Goal: Task Accomplishment & Management: Manage account settings

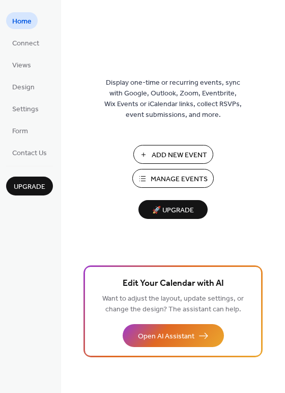
click at [172, 178] on span "Manage Events" at bounding box center [179, 179] width 57 height 11
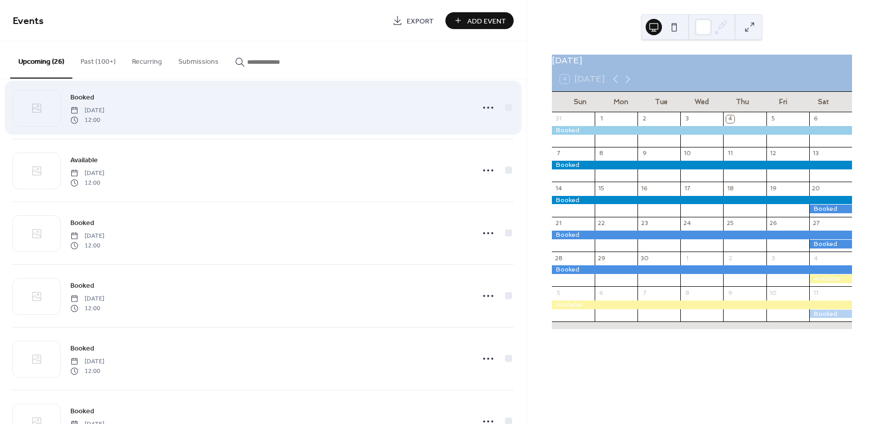
scroll to position [646, 0]
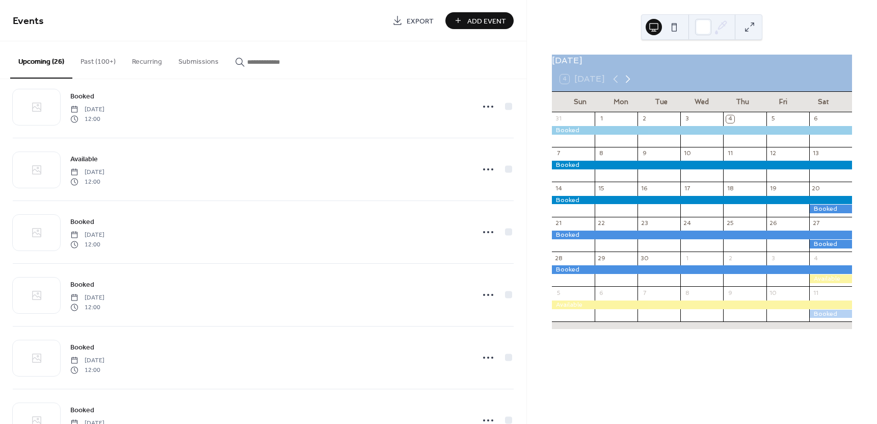
click at [627, 83] on icon at bounding box center [628, 79] width 5 height 8
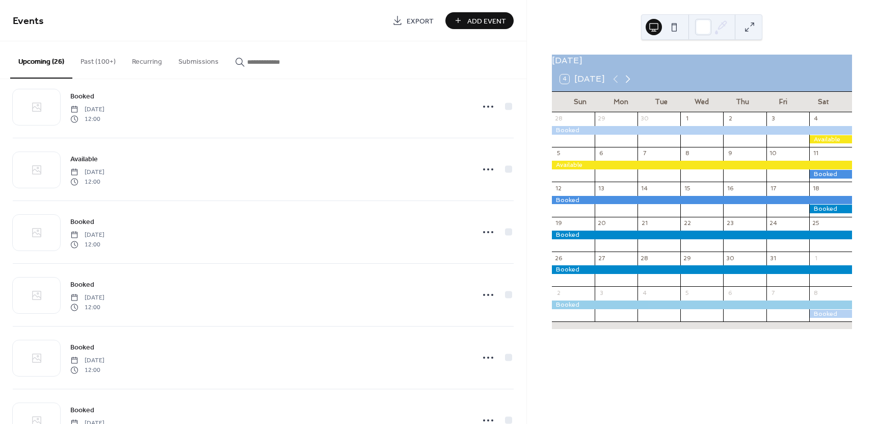
click at [627, 83] on icon at bounding box center [628, 79] width 5 height 8
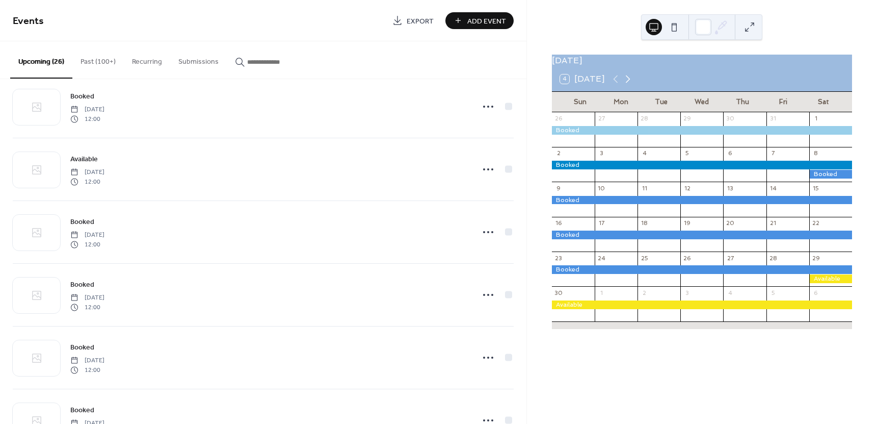
click at [627, 83] on icon at bounding box center [628, 79] width 5 height 8
click at [627, 85] on icon at bounding box center [628, 79] width 12 height 12
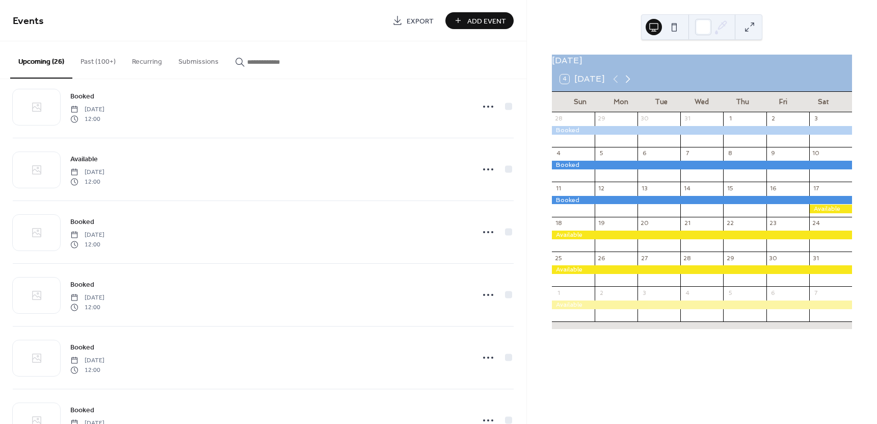
click at [626, 85] on icon at bounding box center [628, 79] width 12 height 12
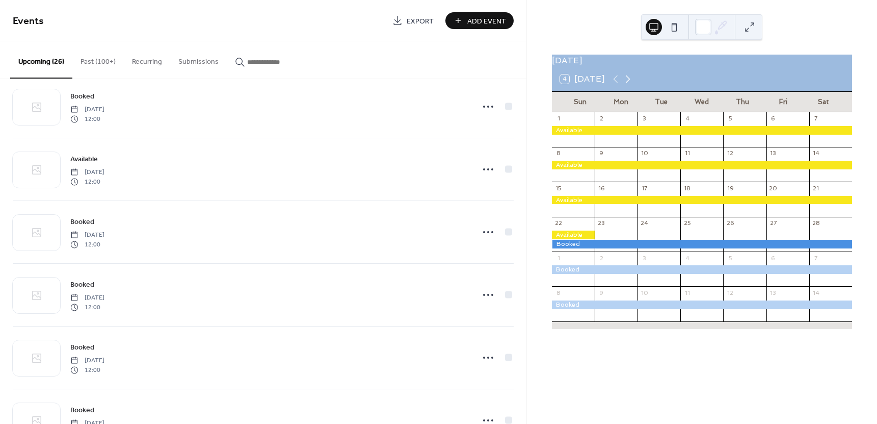
click at [625, 85] on icon at bounding box center [628, 79] width 12 height 12
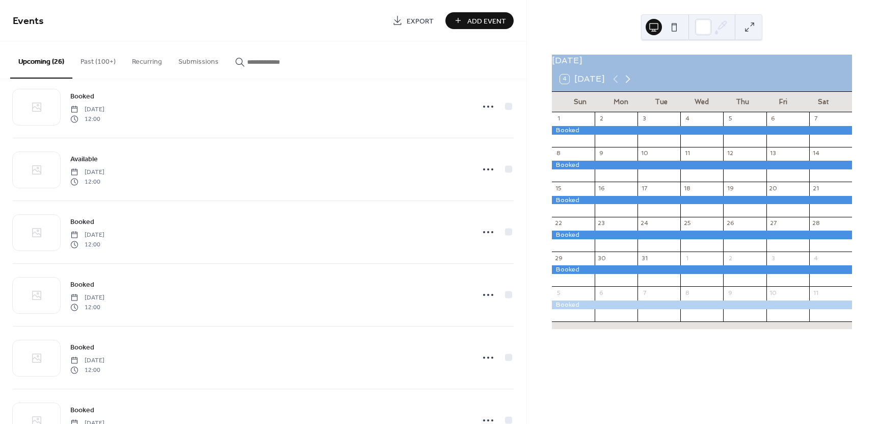
click at [625, 85] on icon at bounding box center [628, 79] width 12 height 12
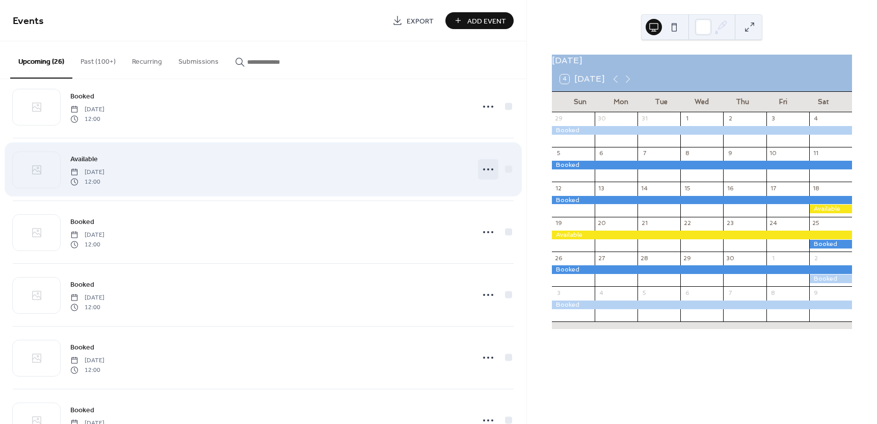
click at [484, 170] on icon at bounding box center [488, 169] width 16 height 16
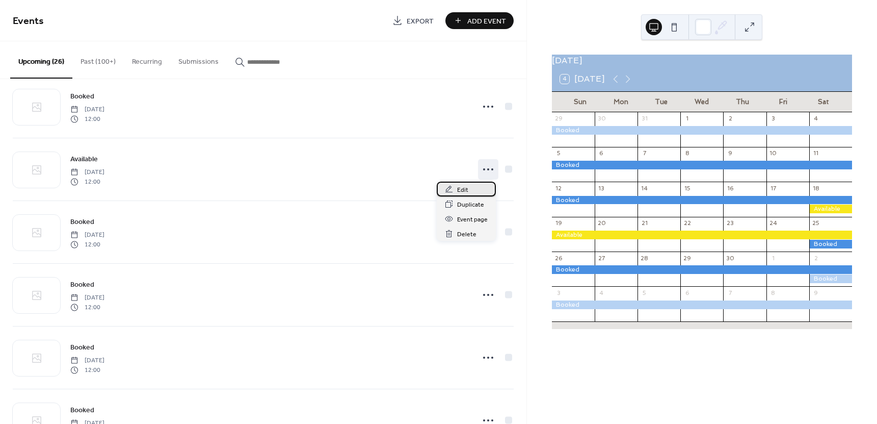
click at [459, 190] on span "Edit" at bounding box center [462, 190] width 11 height 11
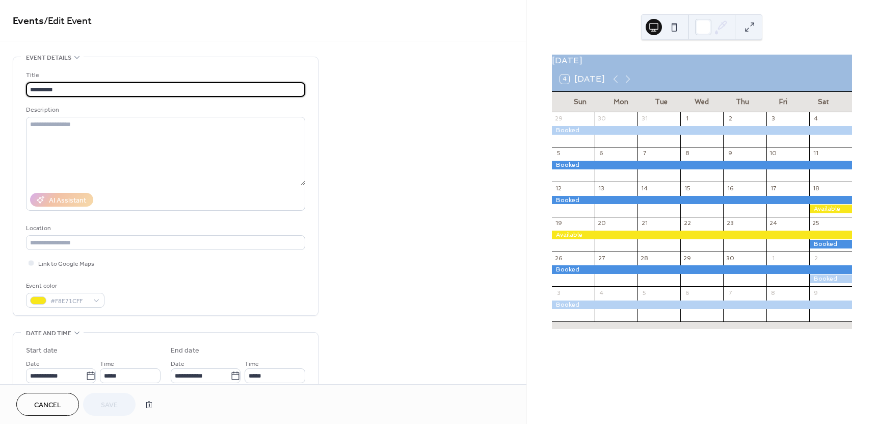
drag, startPoint x: 60, startPoint y: 90, endPoint x: -5, endPoint y: 92, distance: 64.8
click at [0, 92] on html "**********" at bounding box center [438, 212] width 877 height 424
click at [58, 91] on input "text" at bounding box center [165, 89] width 279 height 15
type input "******"
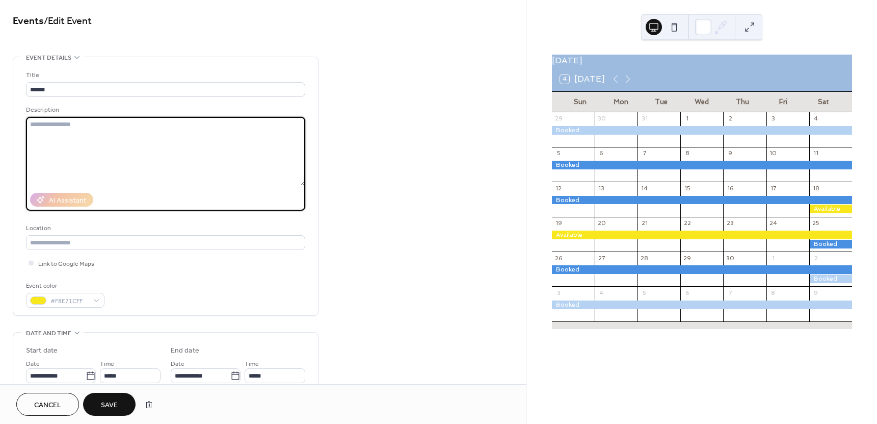
click at [36, 125] on textarea at bounding box center [165, 151] width 279 height 68
click at [97, 301] on div "#F8E71CFF" at bounding box center [65, 300] width 79 height 15
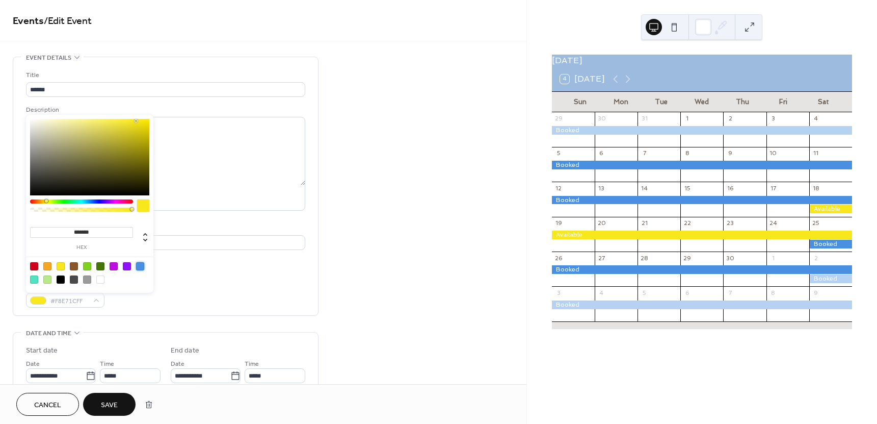
click at [141, 267] on div at bounding box center [140, 266] width 8 height 8
type input "*******"
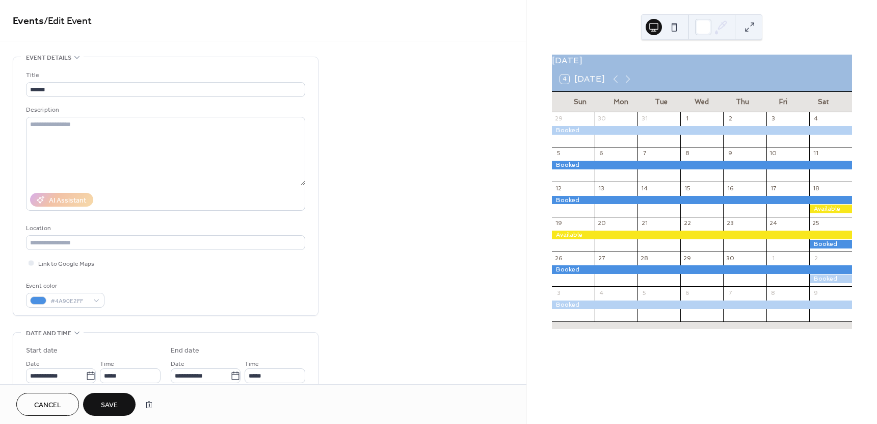
click at [105, 401] on span "Save" at bounding box center [109, 405] width 17 height 11
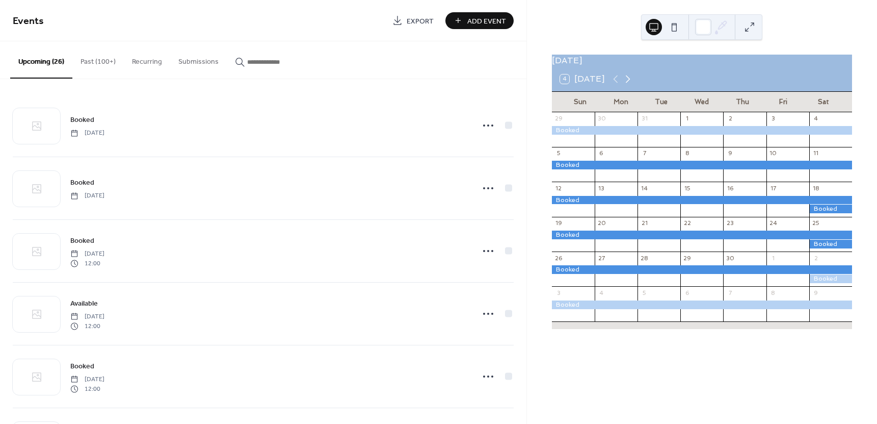
click at [626, 85] on icon at bounding box center [628, 79] width 12 height 12
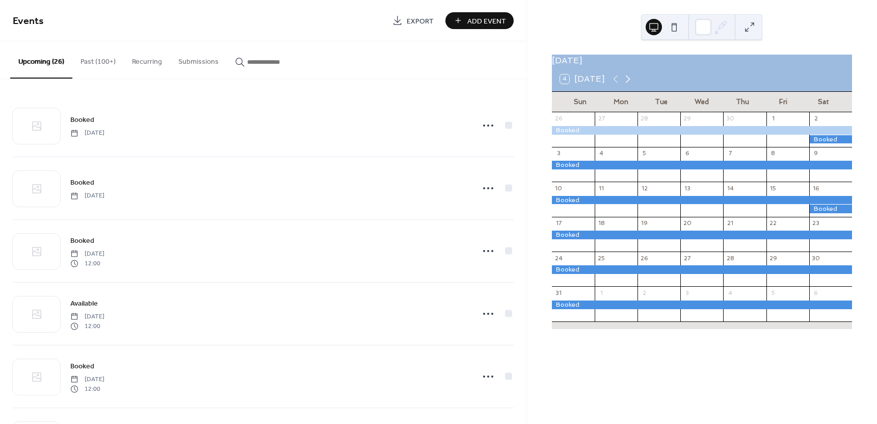
click at [626, 85] on icon at bounding box center [628, 79] width 12 height 12
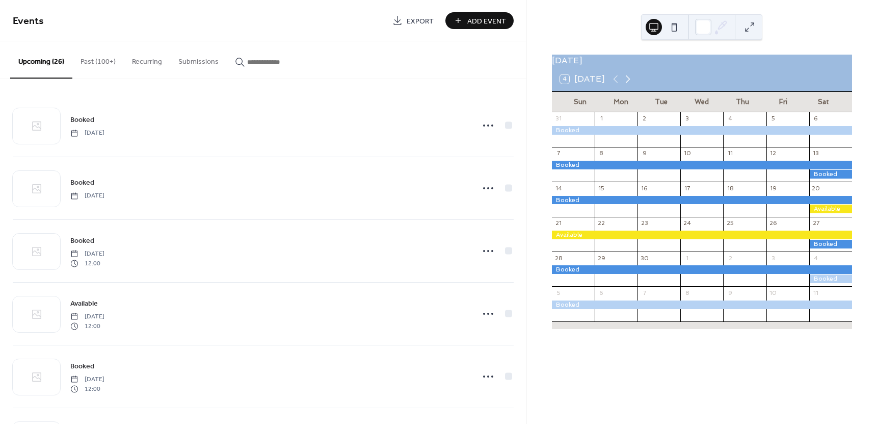
click at [626, 85] on icon at bounding box center [628, 79] width 12 height 12
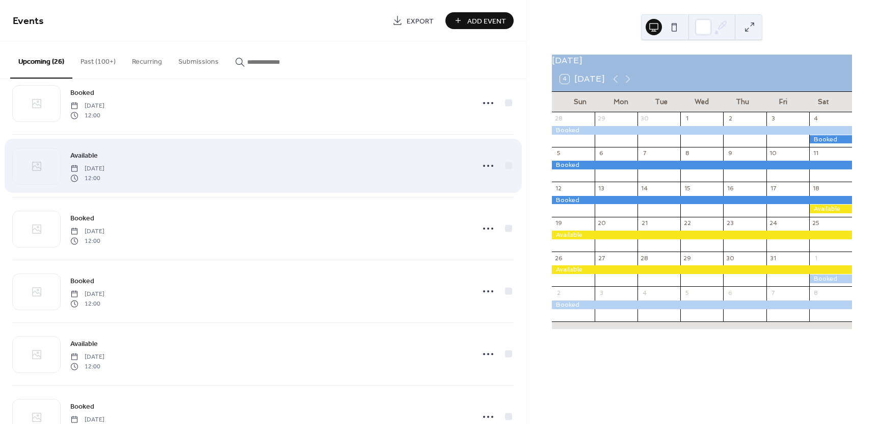
scroll to position [969, 0]
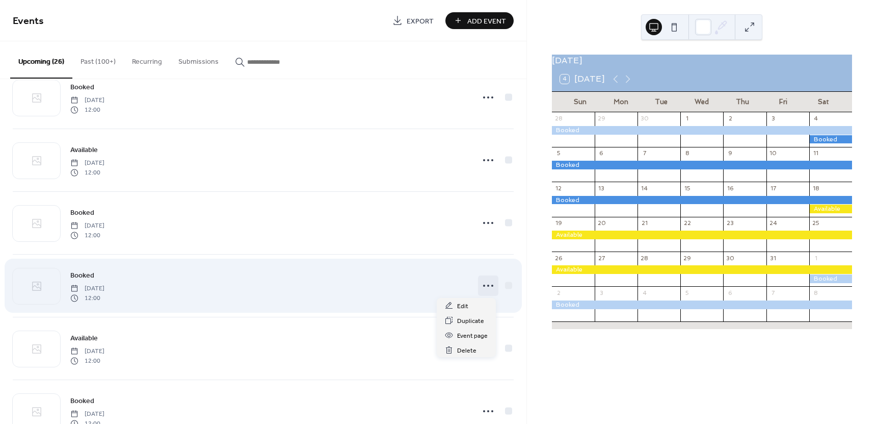
click at [488, 285] on icon at bounding box center [488, 285] width 16 height 16
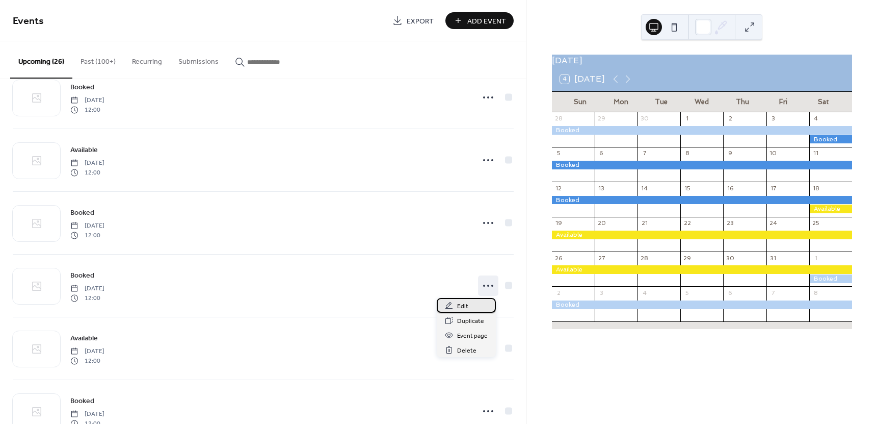
click at [464, 307] on span "Edit" at bounding box center [462, 306] width 11 height 11
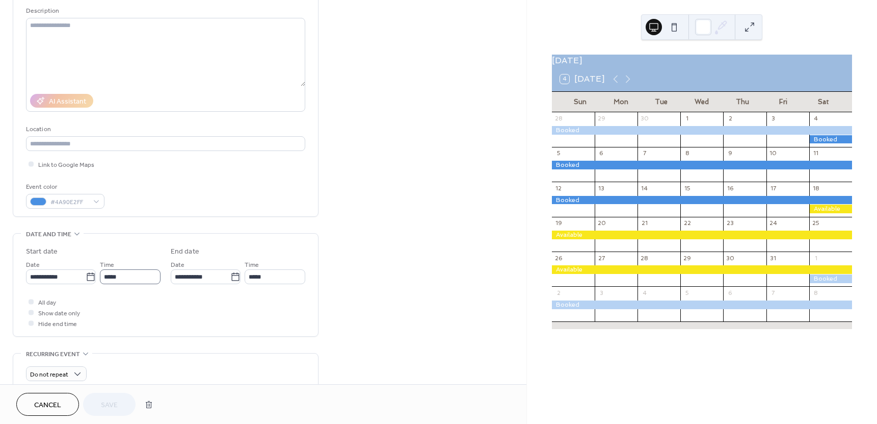
scroll to position [102, 0]
click at [231, 275] on icon at bounding box center [235, 274] width 10 height 10
click at [230, 275] on input "**********" at bounding box center [201, 273] width 60 height 15
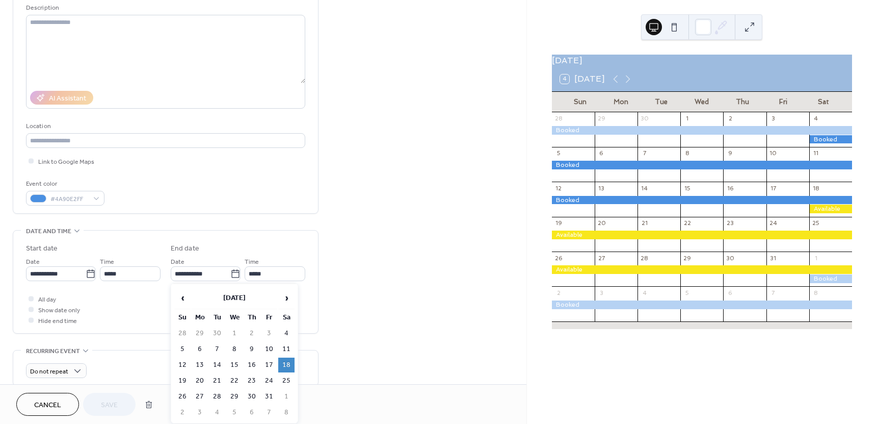
click at [287, 380] on td "25" at bounding box center [286, 380] width 16 height 15
type input "**********"
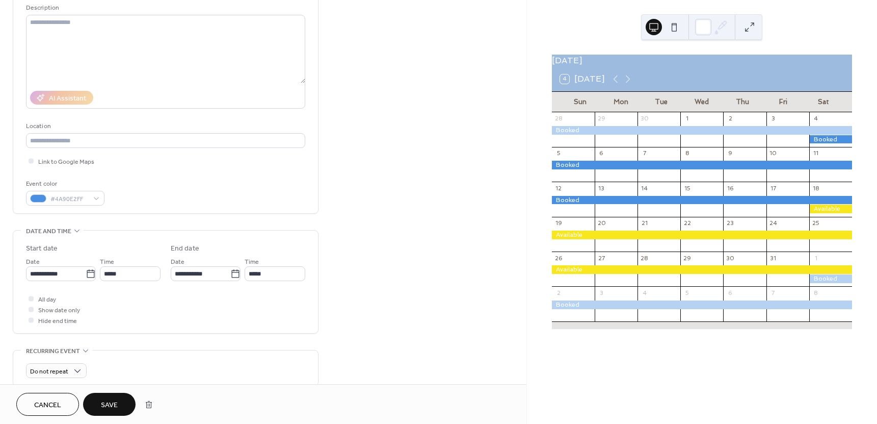
click at [113, 405] on span "Save" at bounding box center [109, 405] width 17 height 11
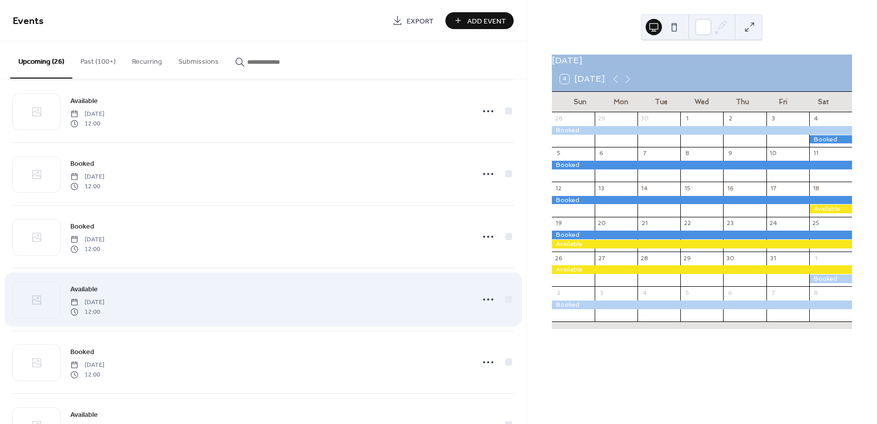
scroll to position [1020, 0]
click at [486, 298] on icon at bounding box center [488, 297] width 16 height 16
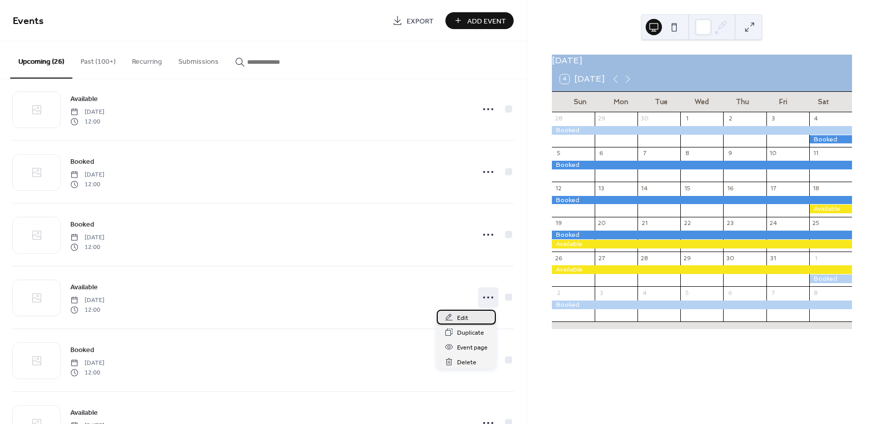
click at [459, 316] on span "Edit" at bounding box center [462, 318] width 11 height 11
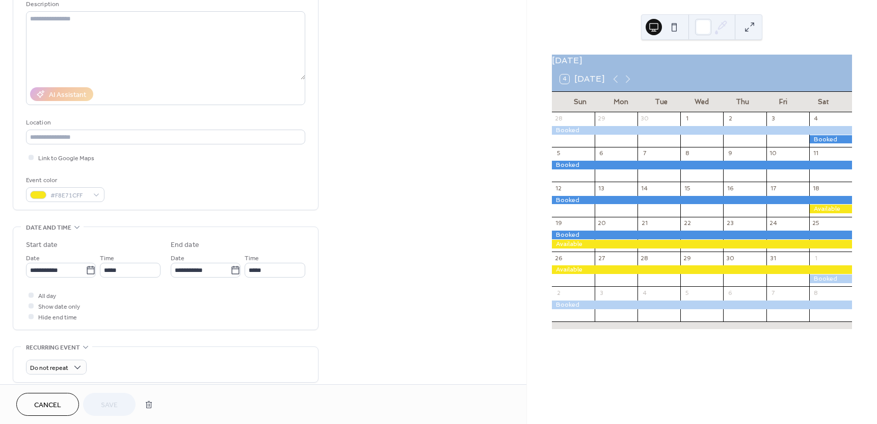
scroll to position [119, 0]
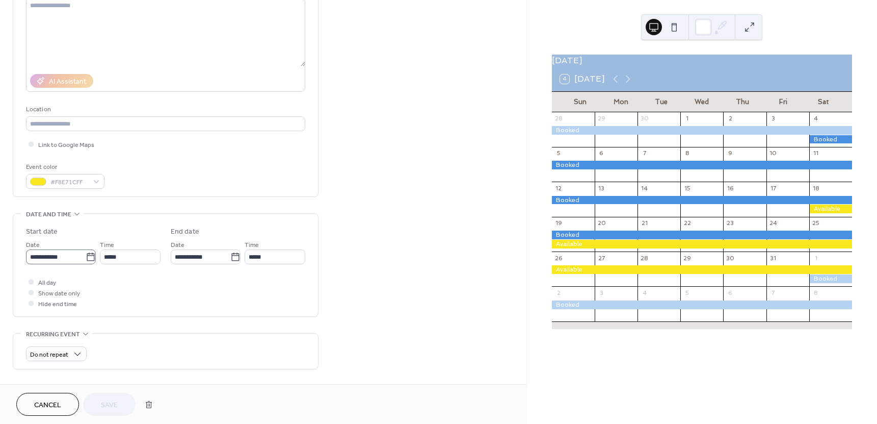
click at [86, 258] on icon at bounding box center [91, 257] width 10 height 10
click at [86, 258] on input "**********" at bounding box center [56, 256] width 60 height 15
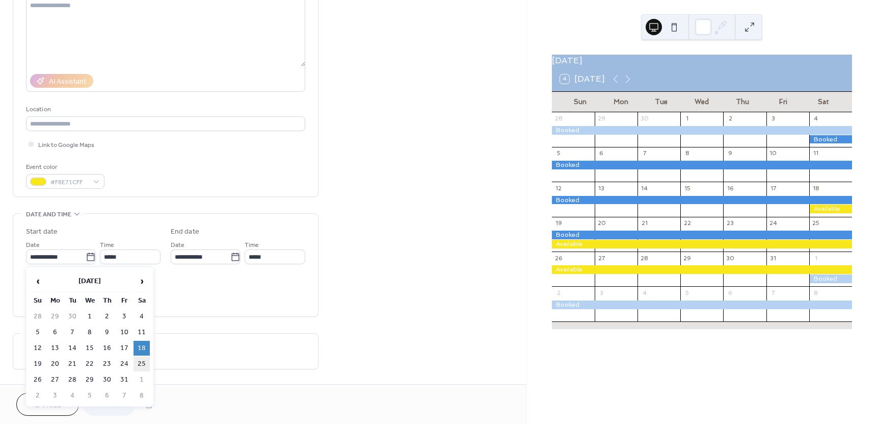
click at [143, 362] on td "25" at bounding box center [142, 363] width 16 height 15
type input "**********"
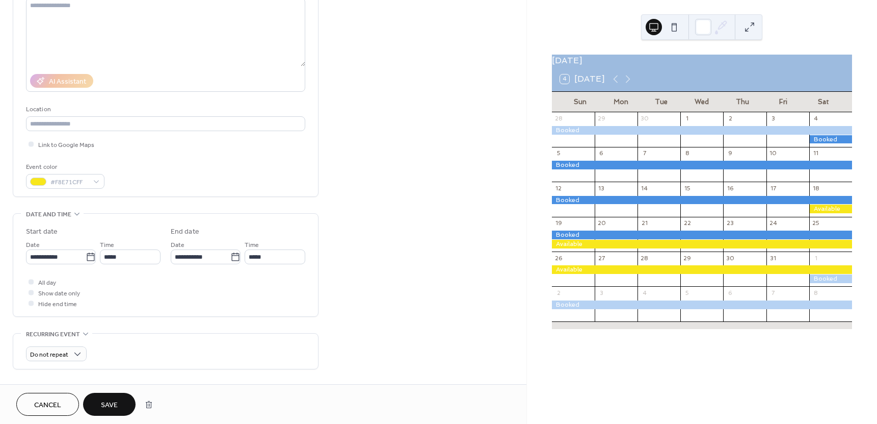
click at [108, 400] on span "Save" at bounding box center [109, 405] width 17 height 11
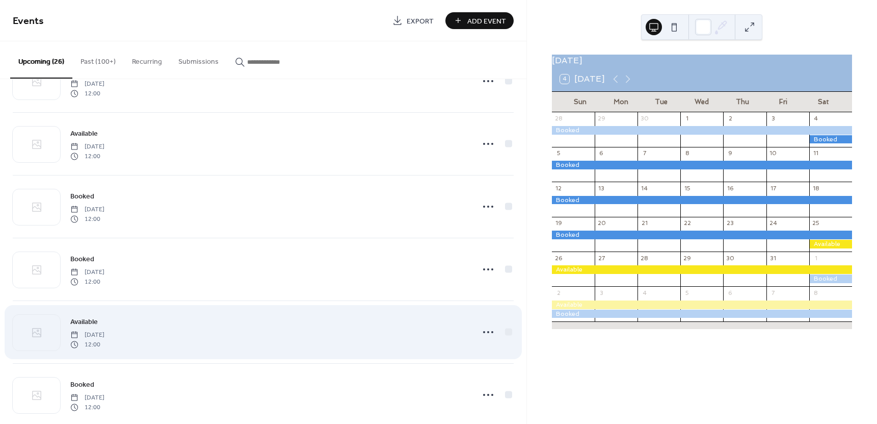
scroll to position [985, 0]
click at [484, 329] on icon at bounding box center [488, 331] width 16 height 16
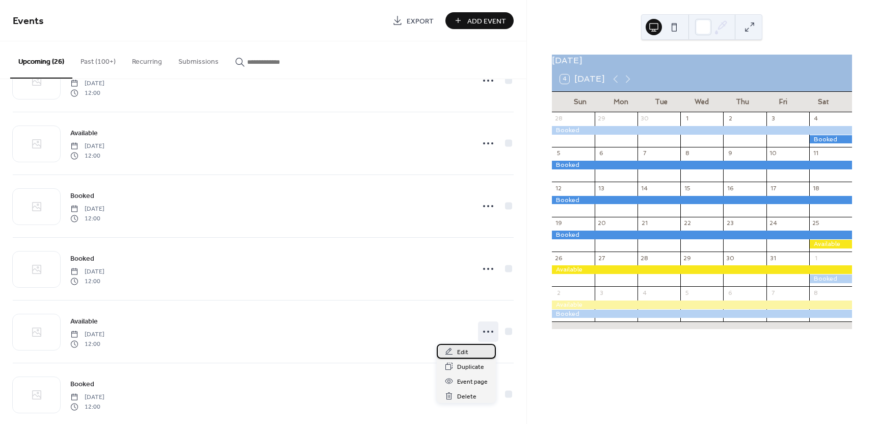
click at [456, 350] on div "Edit" at bounding box center [466, 351] width 59 height 15
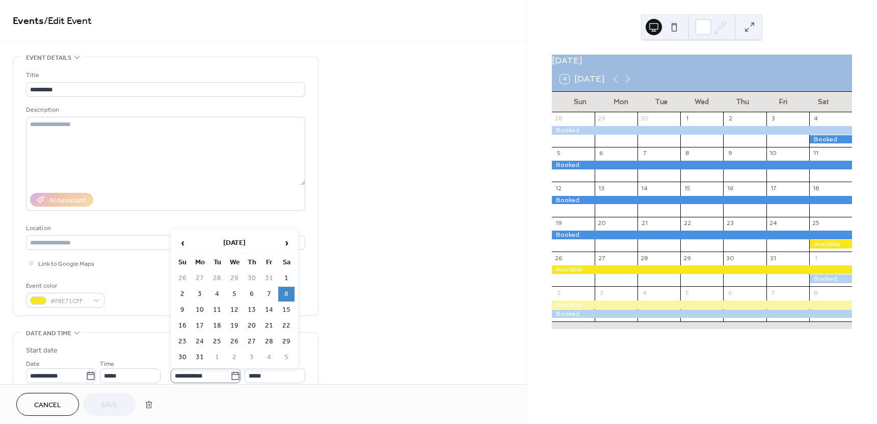
click at [231, 375] on icon at bounding box center [235, 376] width 10 height 10
click at [230, 375] on input "**********" at bounding box center [201, 375] width 60 height 15
click at [288, 277] on td "1" at bounding box center [286, 278] width 16 height 15
type input "**********"
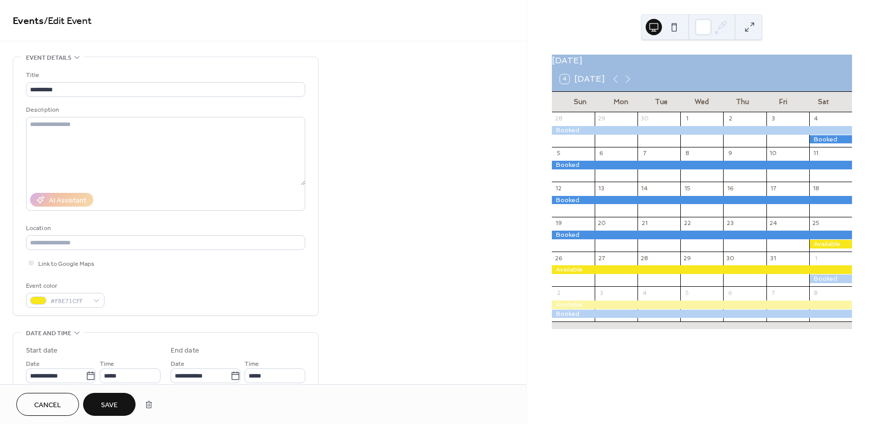
click at [109, 405] on span "Save" at bounding box center [109, 405] width 17 height 11
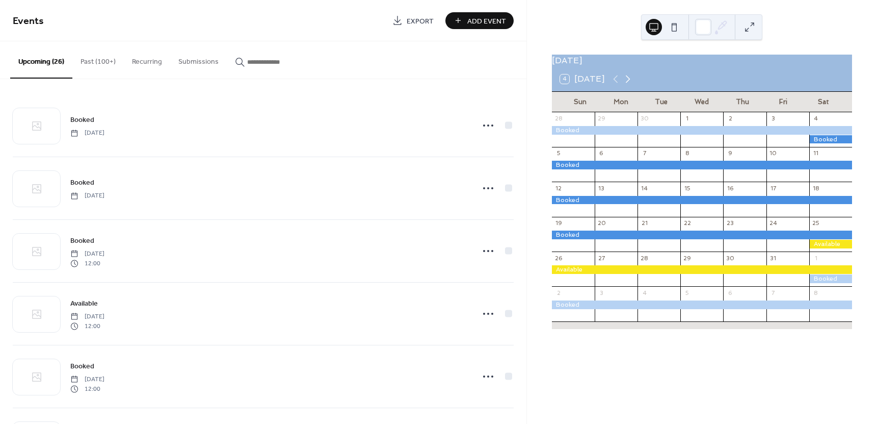
click at [629, 85] on icon at bounding box center [628, 79] width 12 height 12
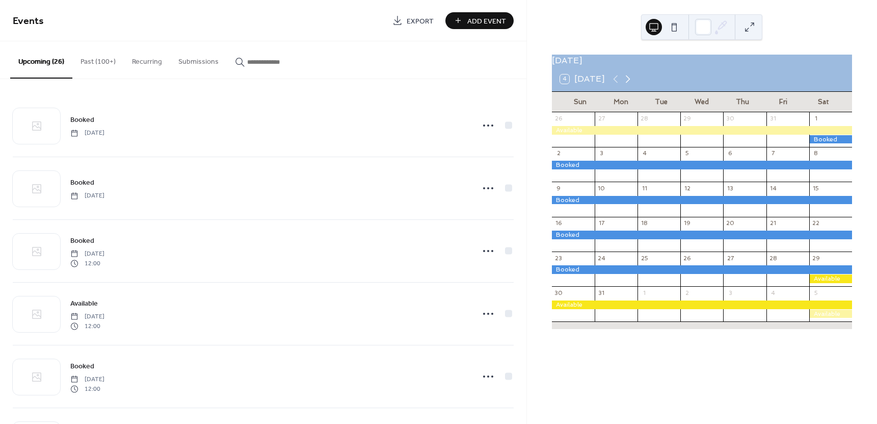
click at [629, 85] on icon at bounding box center [628, 79] width 12 height 12
